Goal: Task Accomplishment & Management: Use online tool/utility

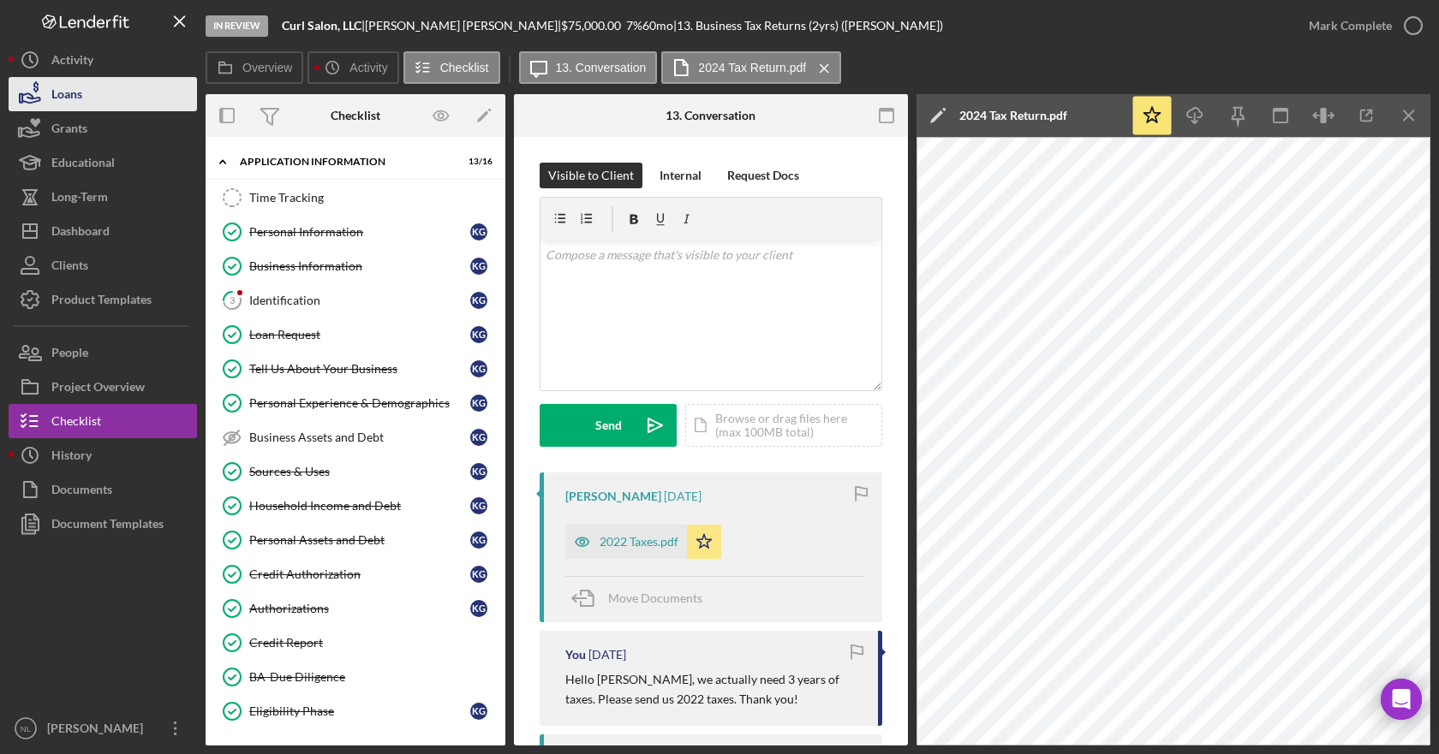
scroll to position [257, 0]
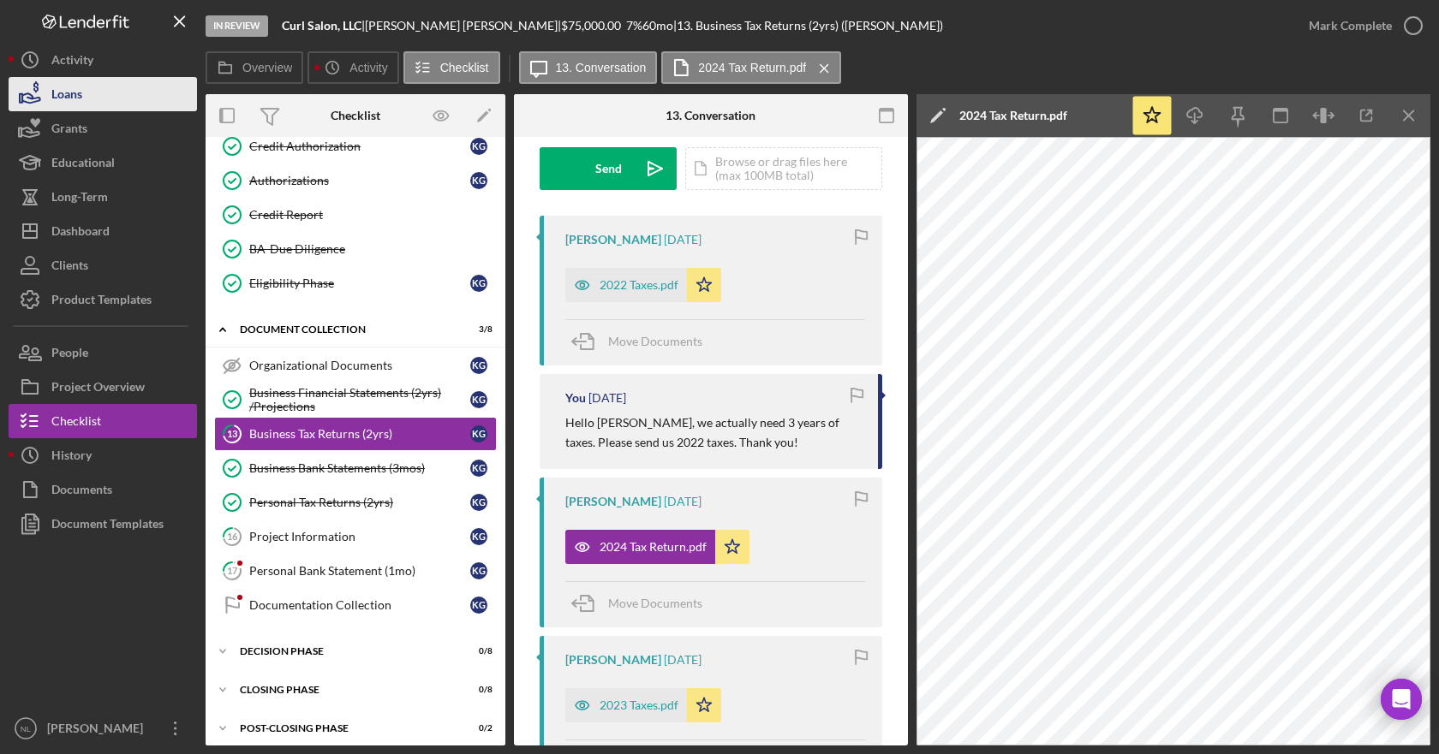
click at [114, 98] on button "Loans" at bounding box center [103, 94] width 188 height 34
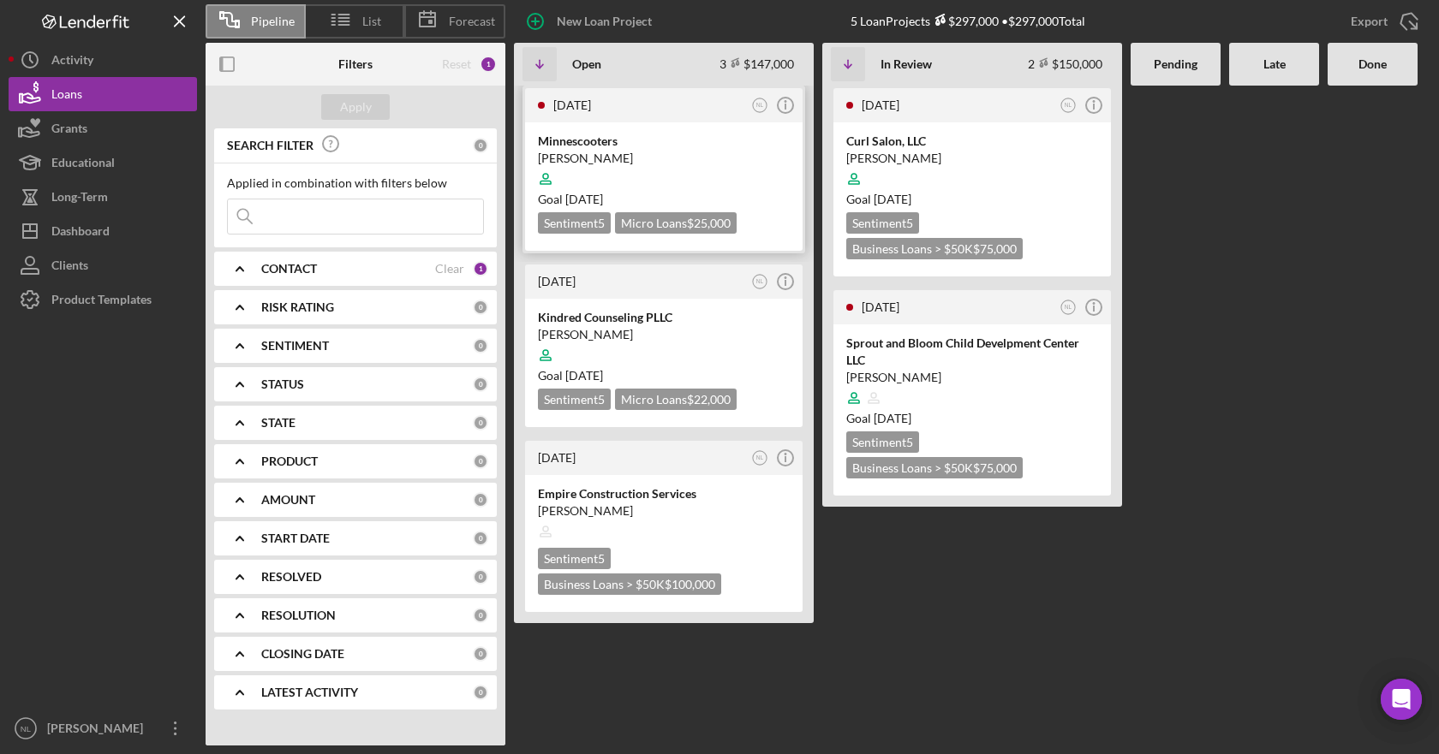
click at [685, 189] on div at bounding box center [664, 179] width 252 height 33
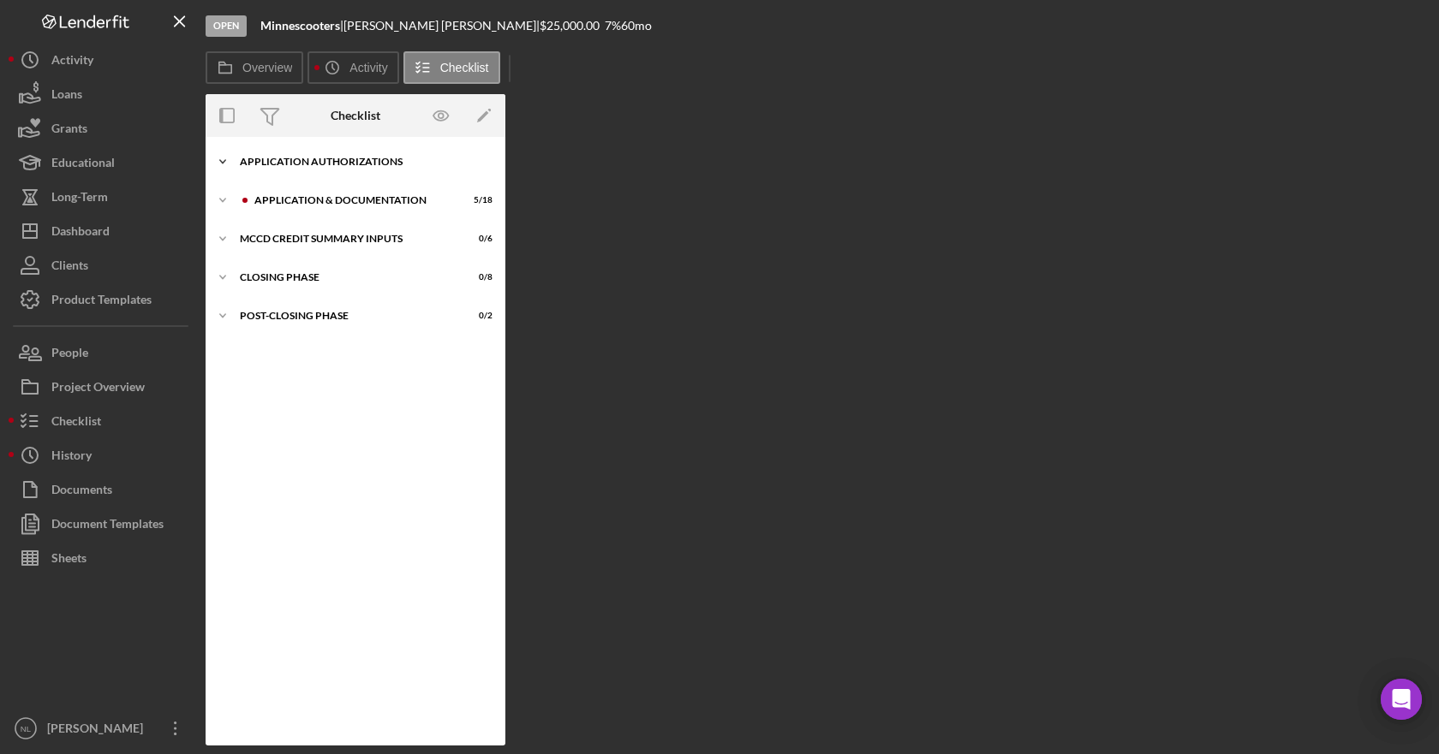
click at [223, 160] on icon "Icon/Expander" at bounding box center [223, 162] width 34 height 34
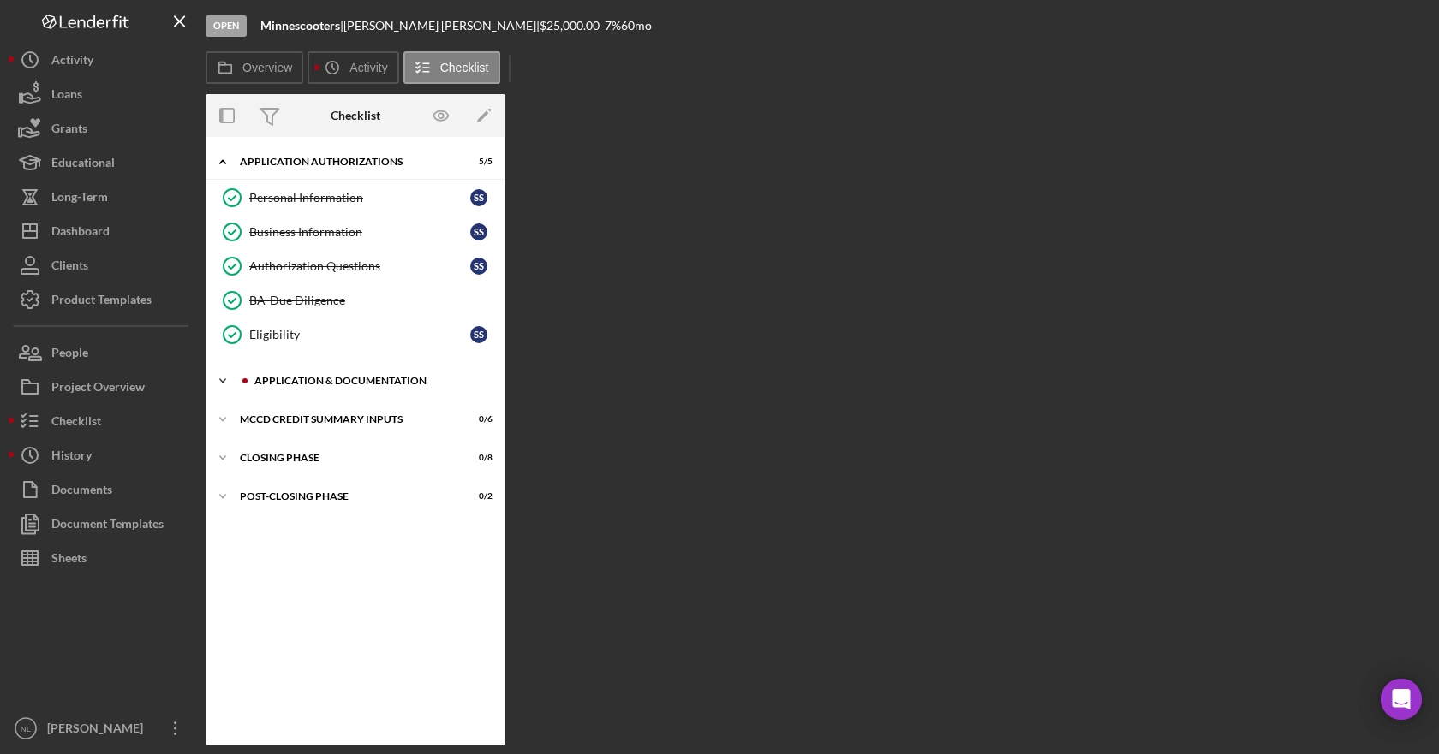
click at [218, 377] on icon "Icon/Expander" at bounding box center [223, 381] width 34 height 34
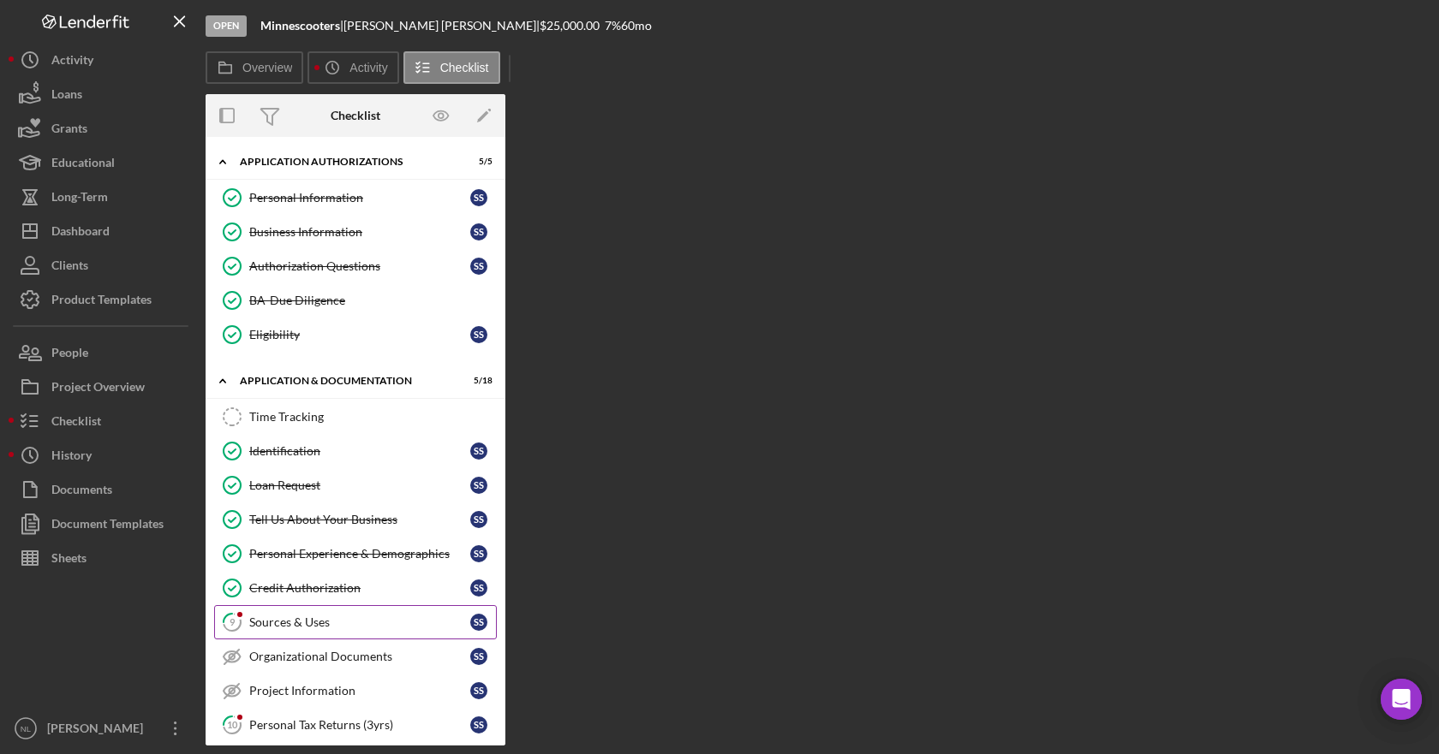
click at [317, 626] on div "Sources & Uses" at bounding box center [359, 623] width 221 height 14
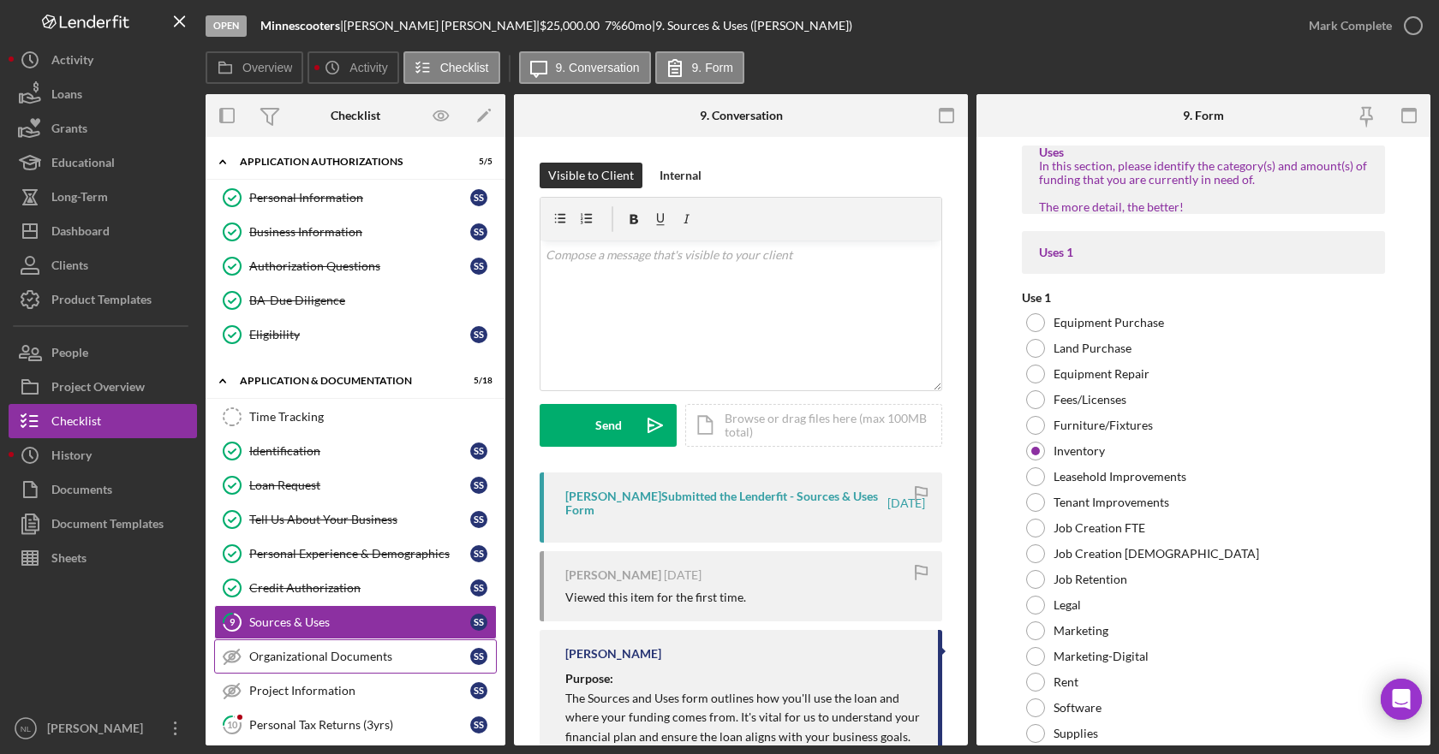
click at [323, 659] on div "Organizational Documents" at bounding box center [359, 657] width 221 height 14
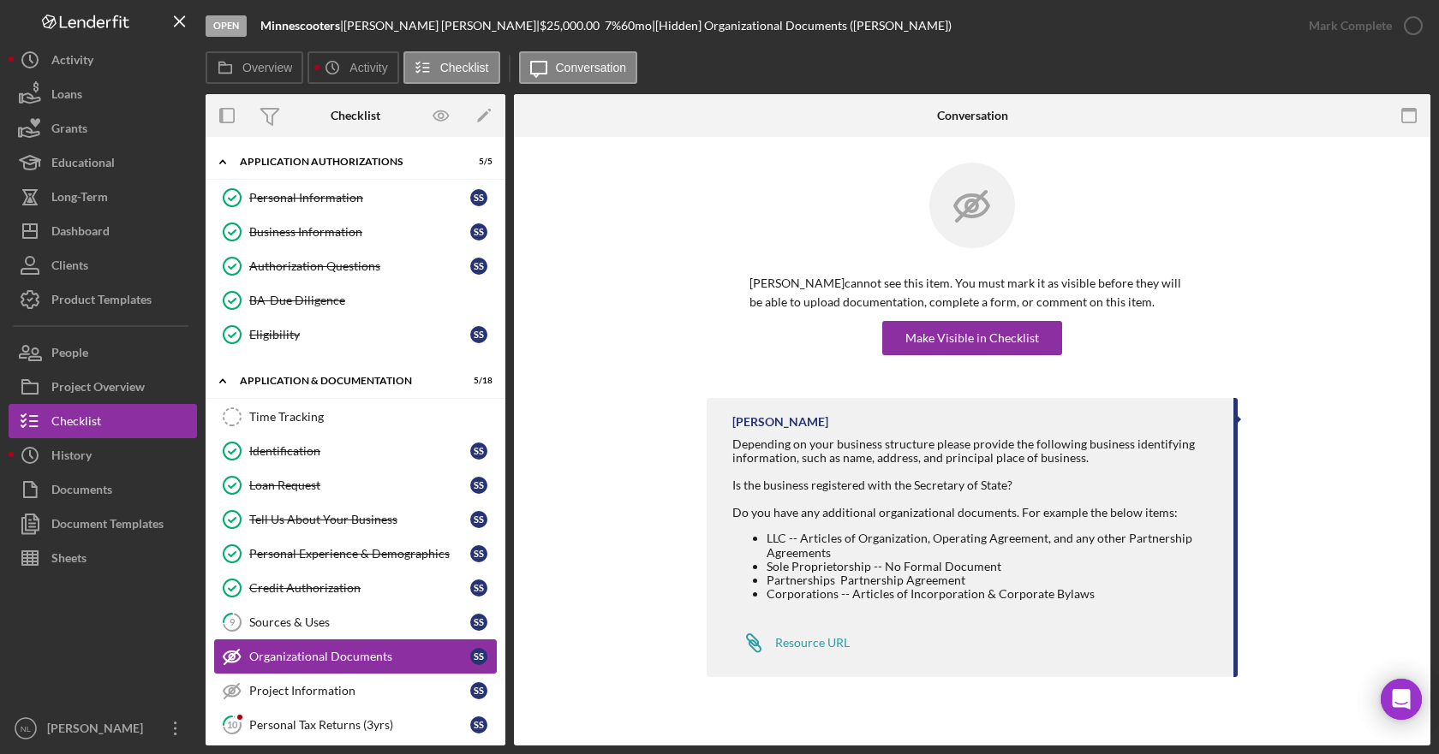
click at [323, 659] on div "Organizational Documents" at bounding box center [359, 657] width 221 height 14
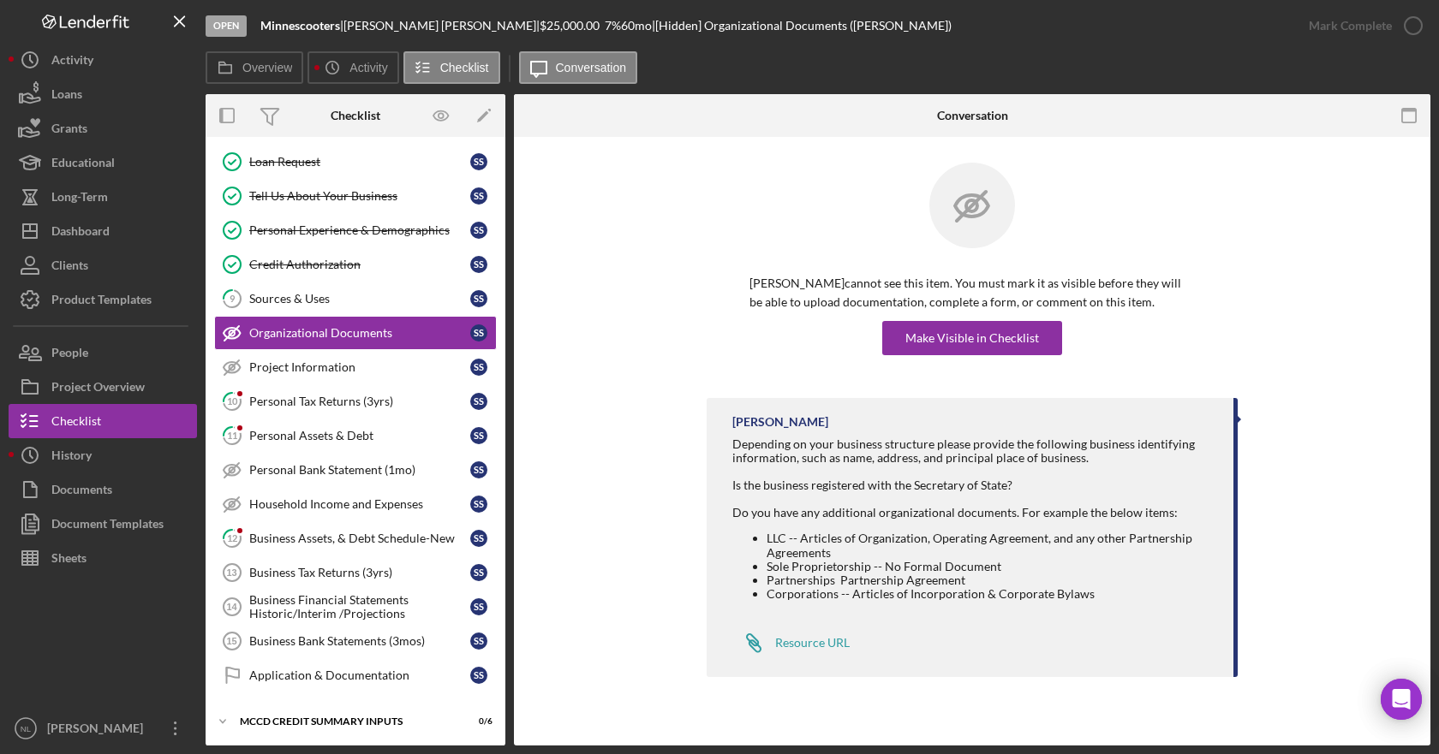
scroll to position [332, 0]
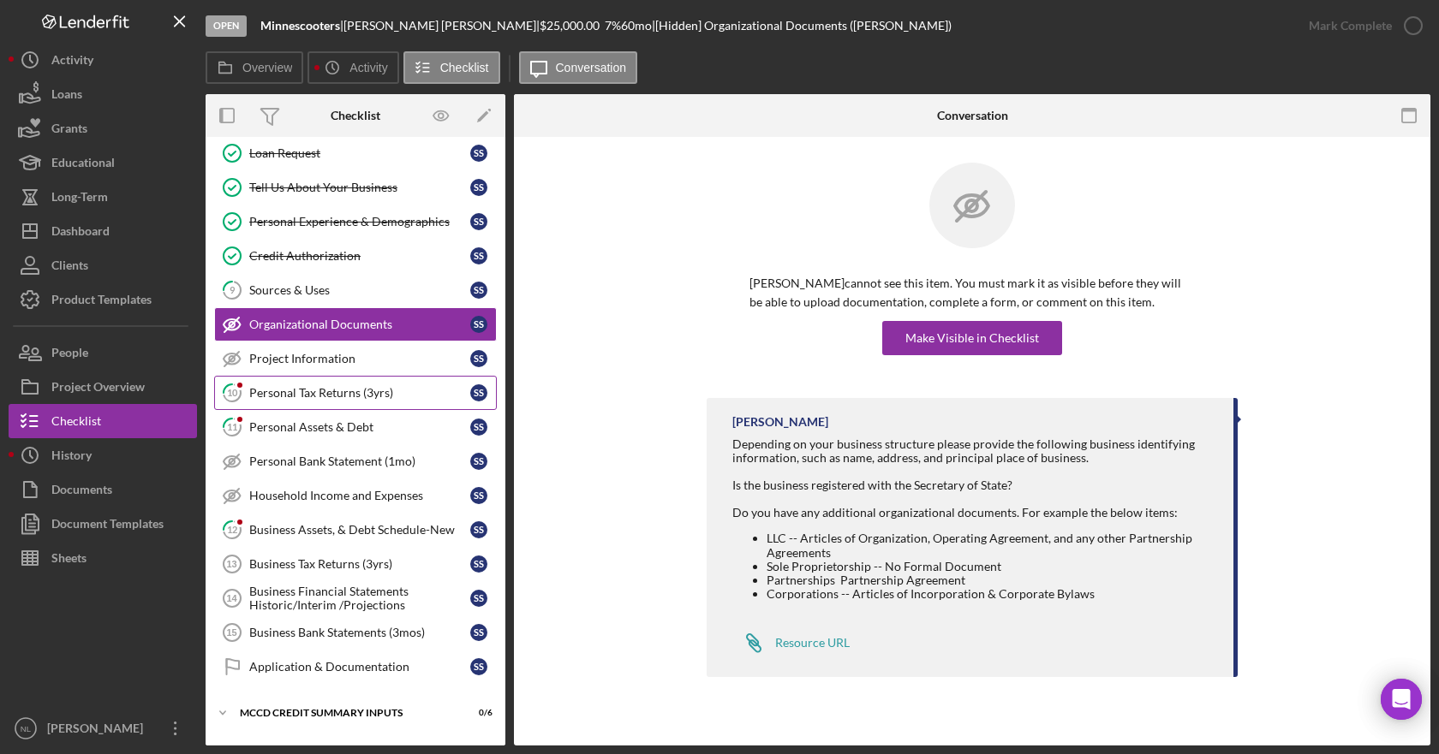
click at [337, 393] on div "Personal Tax Returns (3yrs)" at bounding box center [359, 393] width 221 height 14
